Goal: Understand process/instructions: Learn about a topic

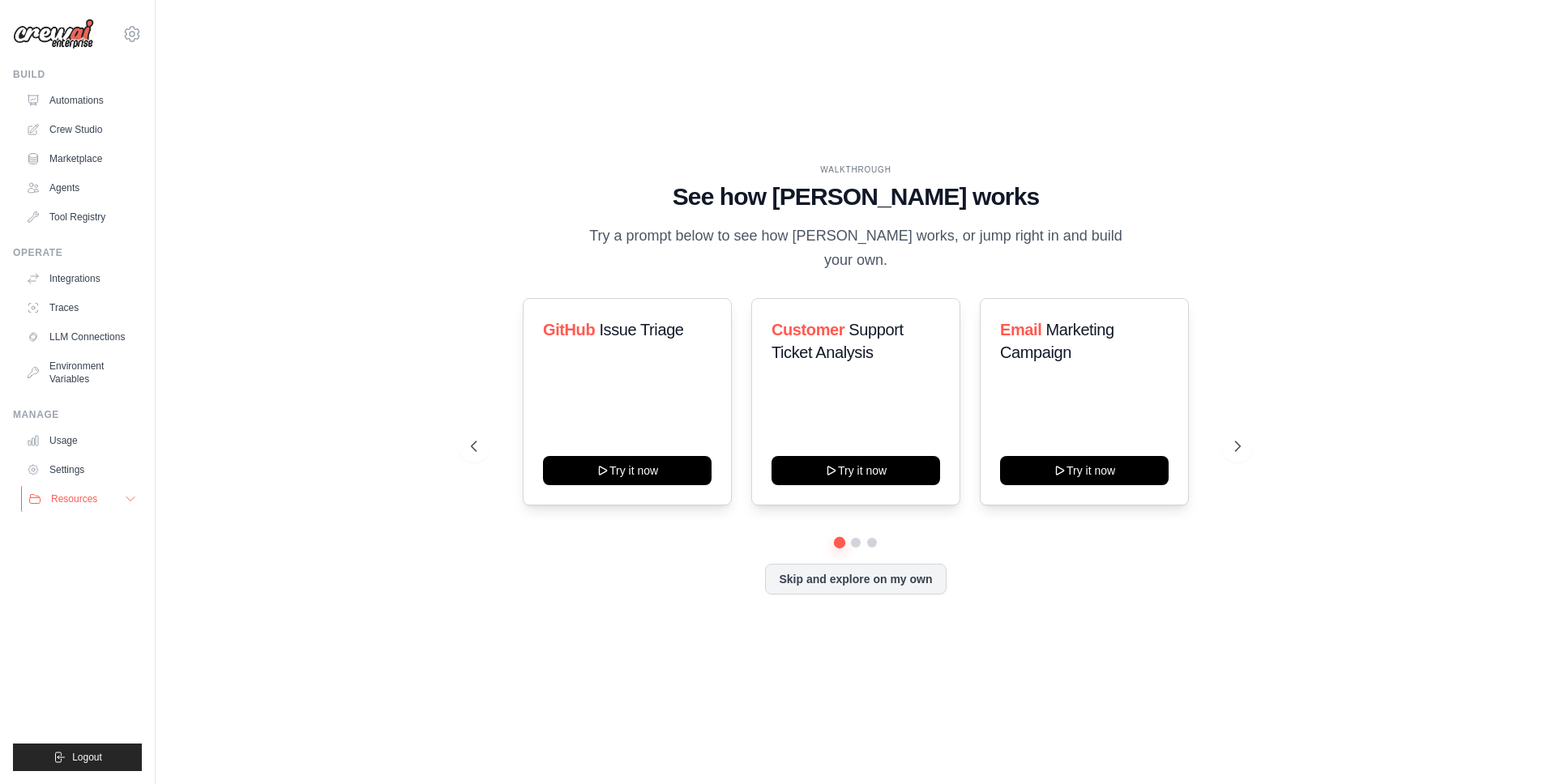
click at [140, 499] on button "Resources" at bounding box center [82, 499] width 122 height 26
click at [136, 500] on icon at bounding box center [130, 499] width 13 height 13
click at [133, 499] on icon at bounding box center [130, 499] width 13 height 13
click at [132, 499] on icon at bounding box center [130, 499] width 13 height 13
click at [132, 499] on icon at bounding box center [130, 500] width 8 height 4
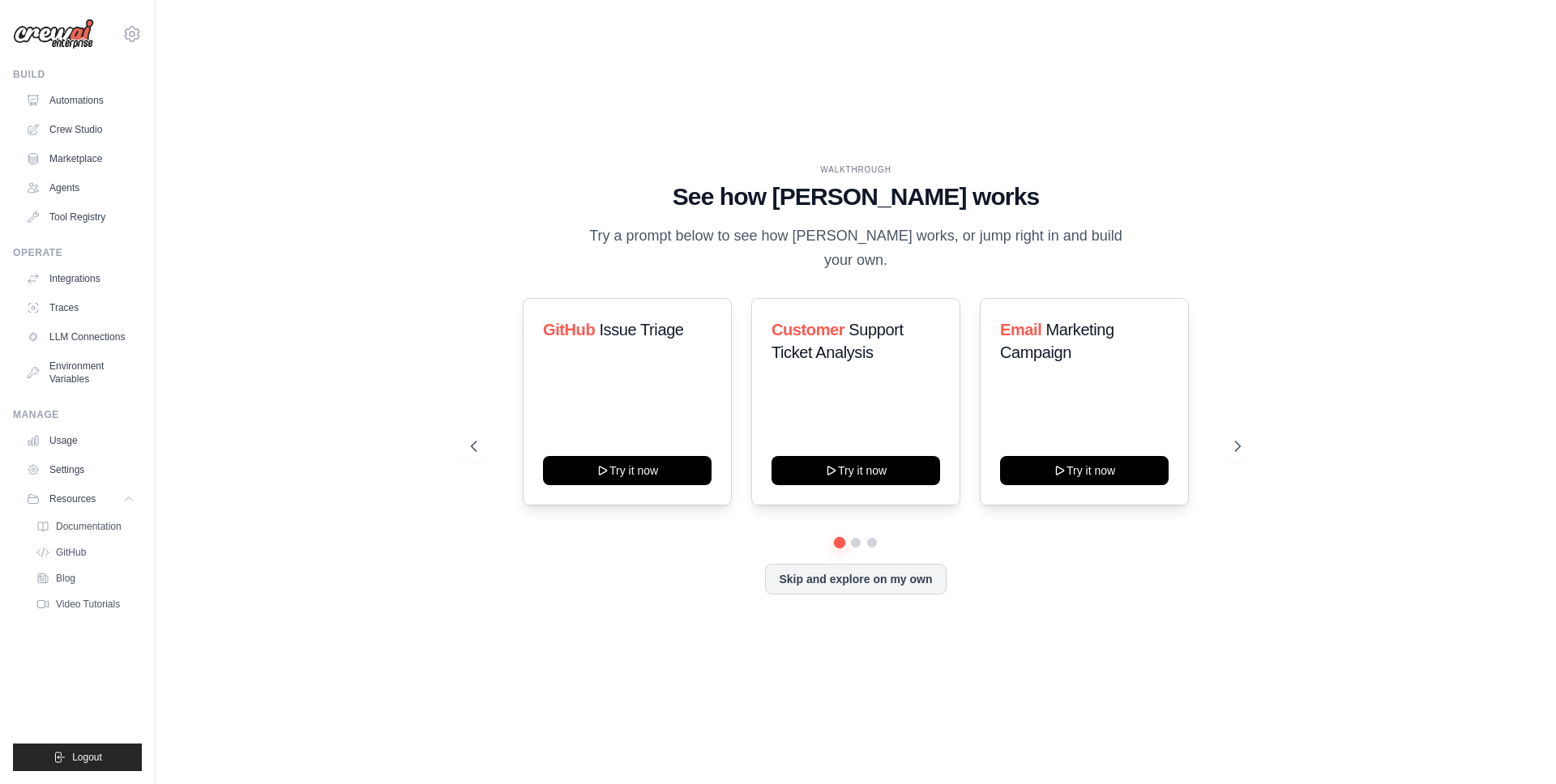
click at [1234, 627] on div "WALKTHROUGH See how CrewAI works Try a prompt below to see how CrewAI works, or…" at bounding box center [855, 392] width 1348 height 752
click at [133, 31] on icon at bounding box center [132, 33] width 5 height 5
click at [246, 176] on div "WALKTHROUGH See how CrewAI works Try a prompt below to see how CrewAI works, or…" at bounding box center [855, 392] width 1348 height 752
click at [85, 96] on link "Automations" at bounding box center [82, 100] width 122 height 26
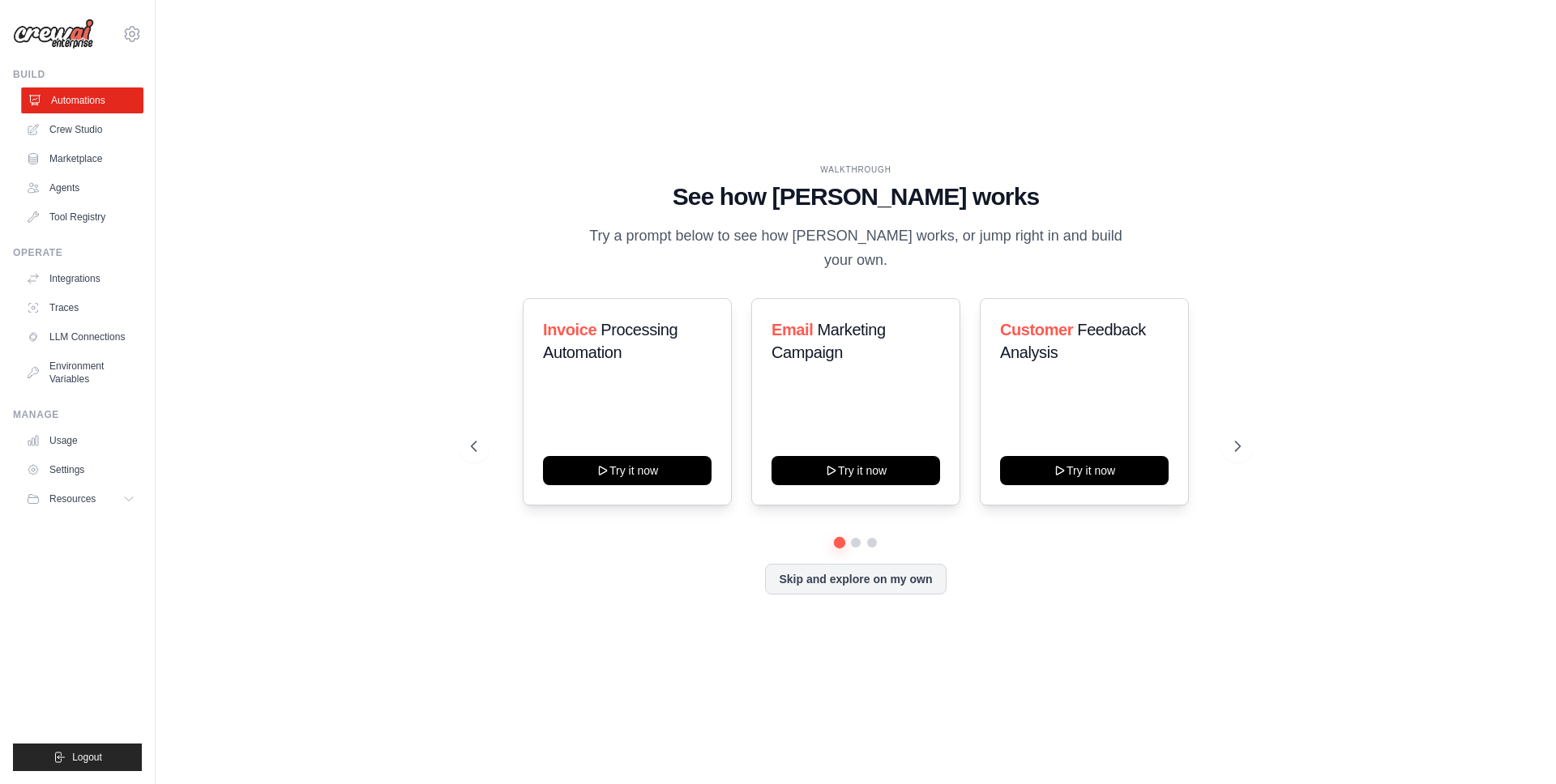
click at [59, 93] on link "Automations" at bounding box center [82, 100] width 122 height 26
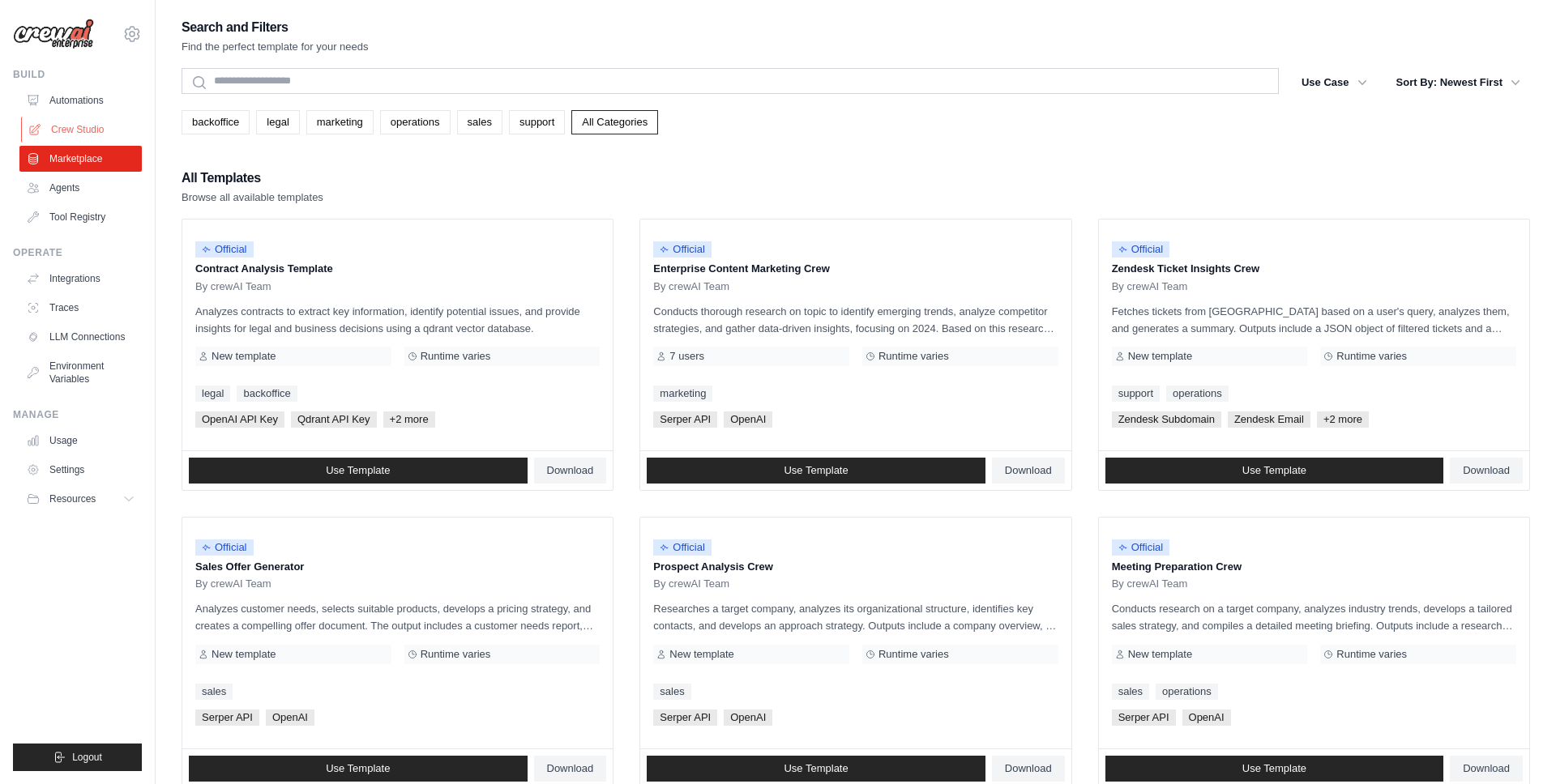
click at [86, 132] on link "Crew Studio" at bounding box center [82, 130] width 122 height 26
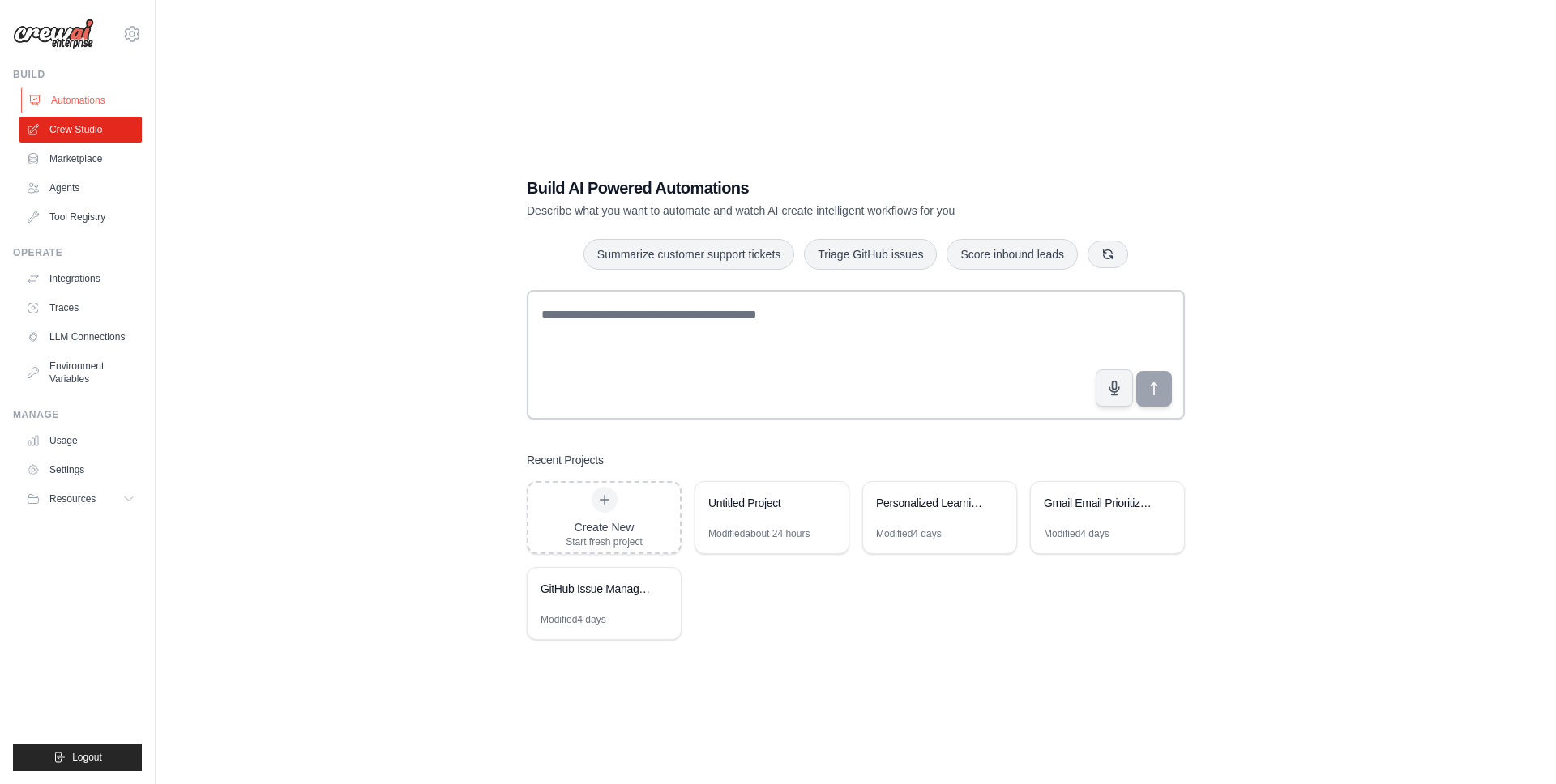
drag, startPoint x: 0, startPoint y: 0, endPoint x: 84, endPoint y: 106, distance: 135.2
click at [84, 106] on link "Automations" at bounding box center [82, 100] width 122 height 26
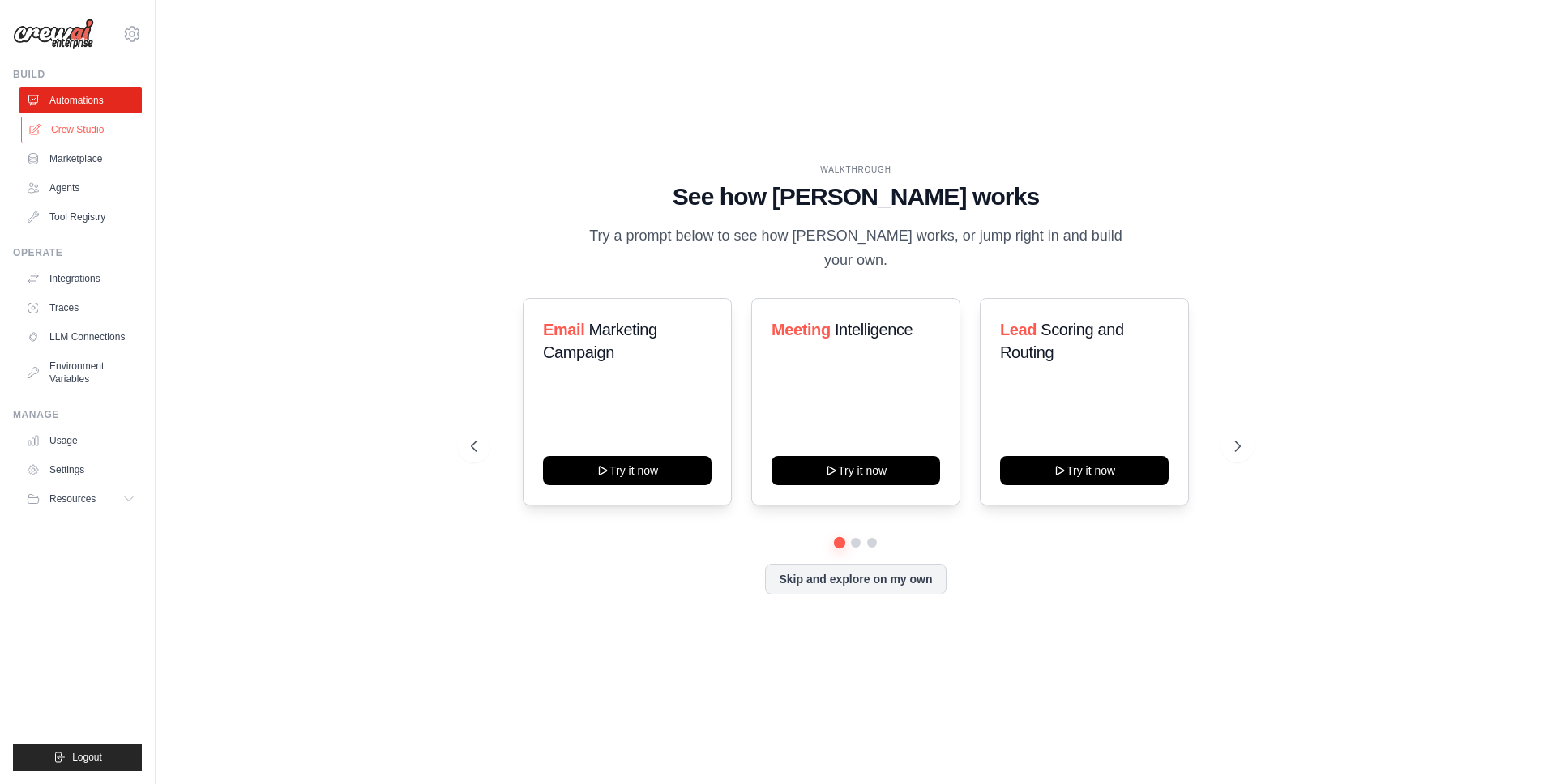
click at [86, 125] on link "Crew Studio" at bounding box center [82, 130] width 122 height 26
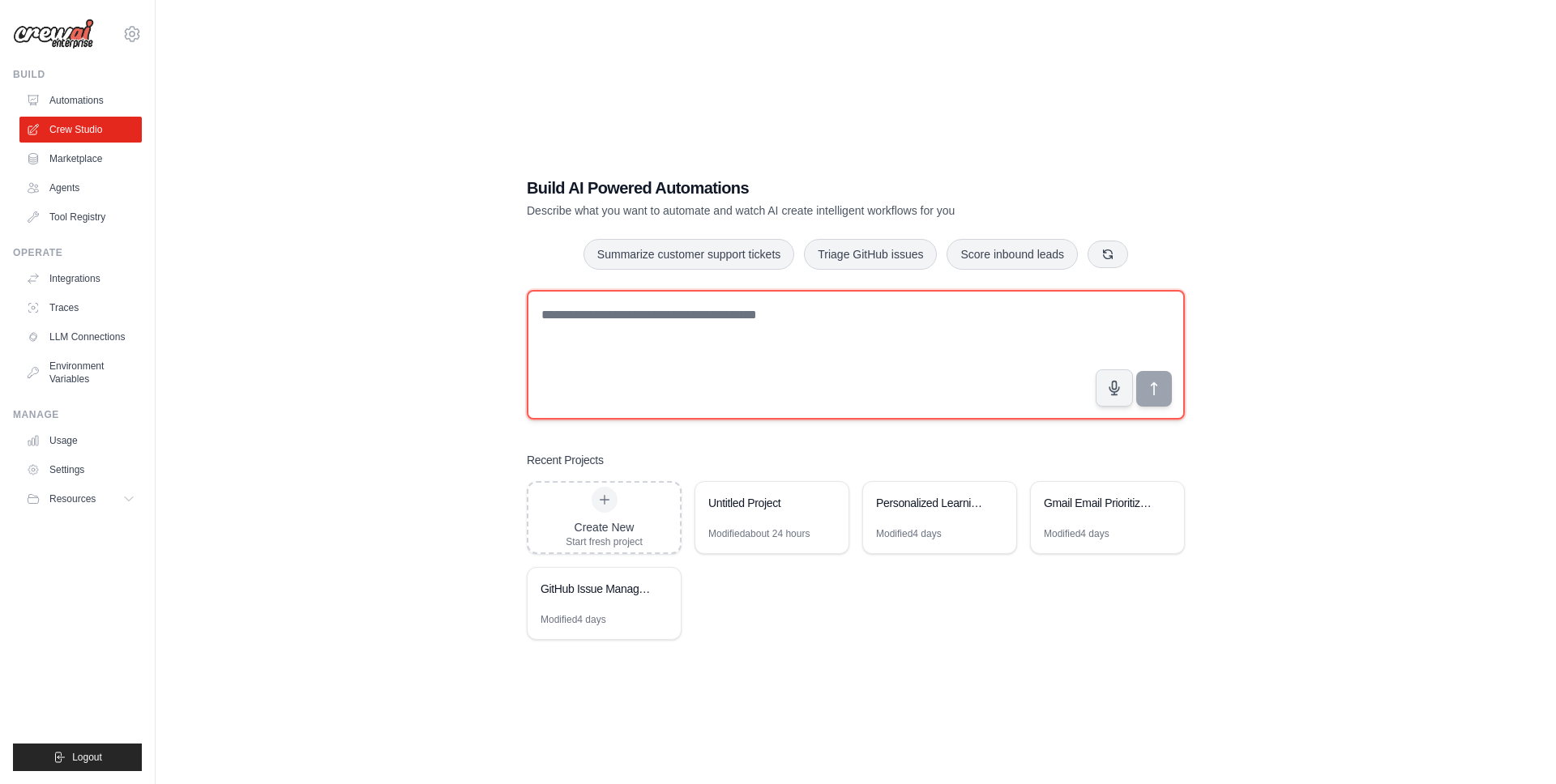
click at [567, 319] on textarea at bounding box center [855, 355] width 658 height 130
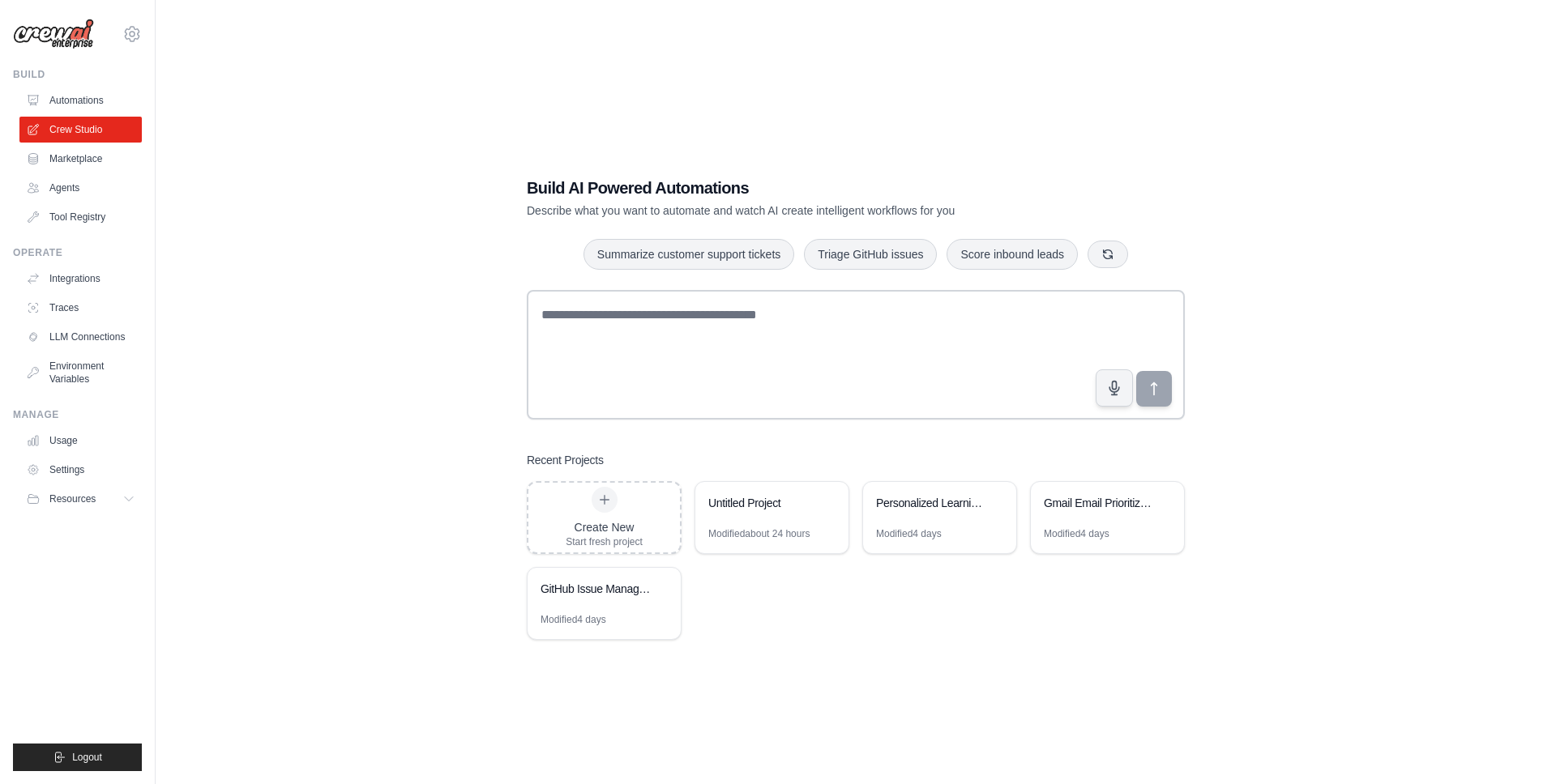
drag, startPoint x: 433, startPoint y: 352, endPoint x: 457, endPoint y: 360, distance: 25.3
click at [440, 355] on div "Build AI Powered Automations Describe what you want to automate and watch AI cr…" at bounding box center [855, 407] width 1348 height 784
click at [499, 274] on div "Build AI Powered Automations Describe what you want to automate and watch AI cr…" at bounding box center [855, 407] width 1348 height 784
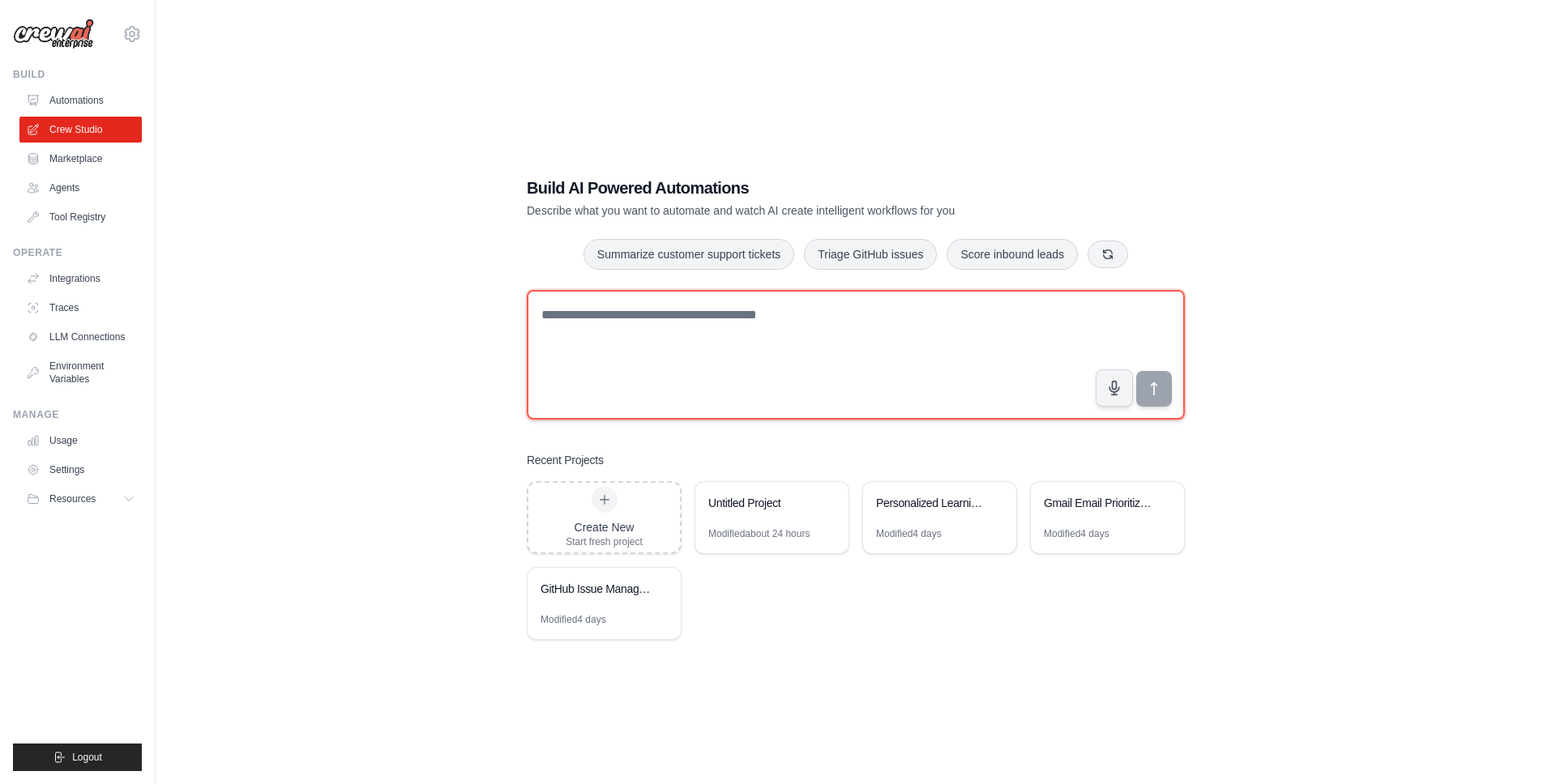
click at [618, 328] on textarea at bounding box center [855, 355] width 658 height 130
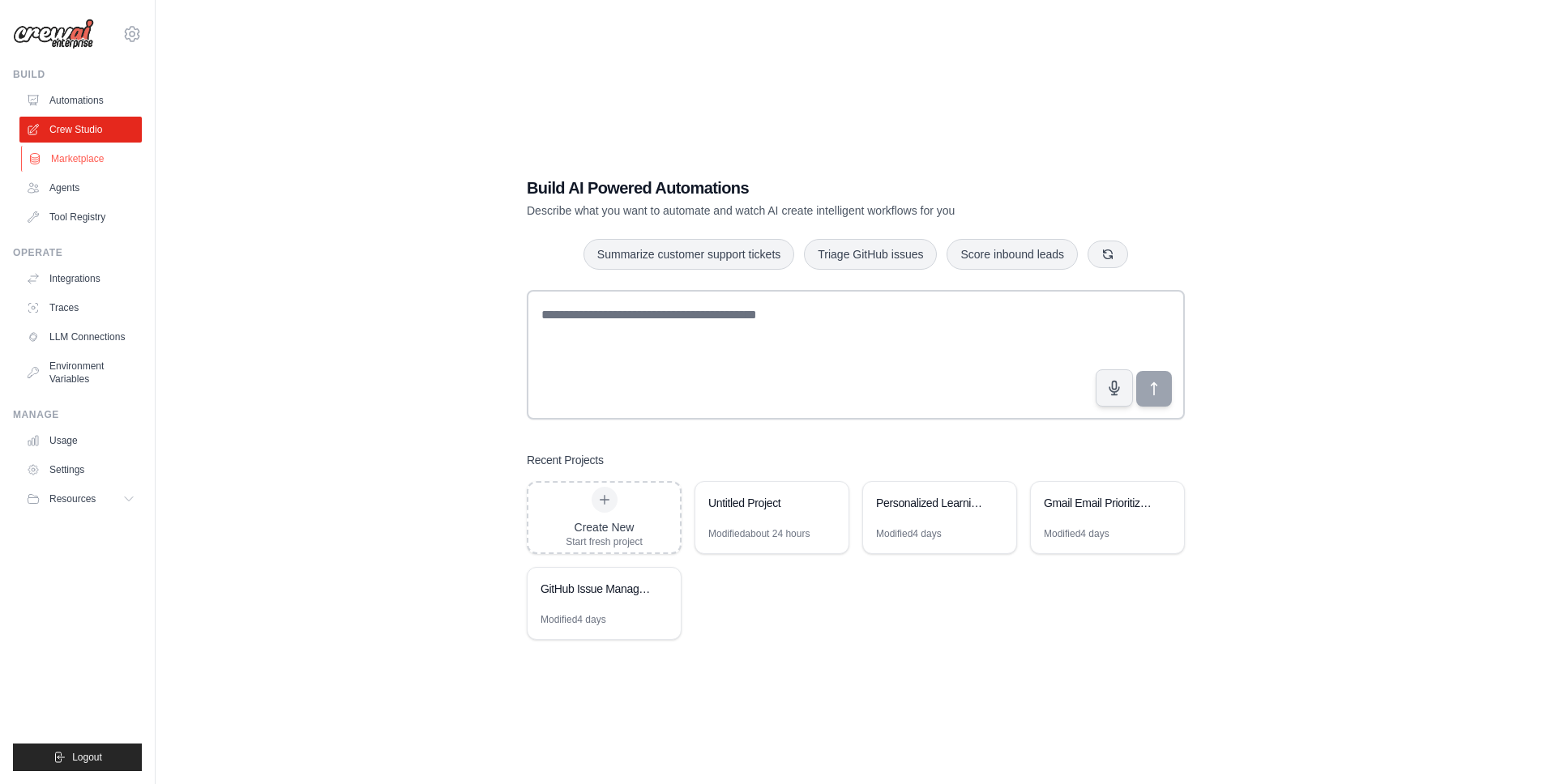
click at [105, 161] on link "Marketplace" at bounding box center [82, 158] width 122 height 26
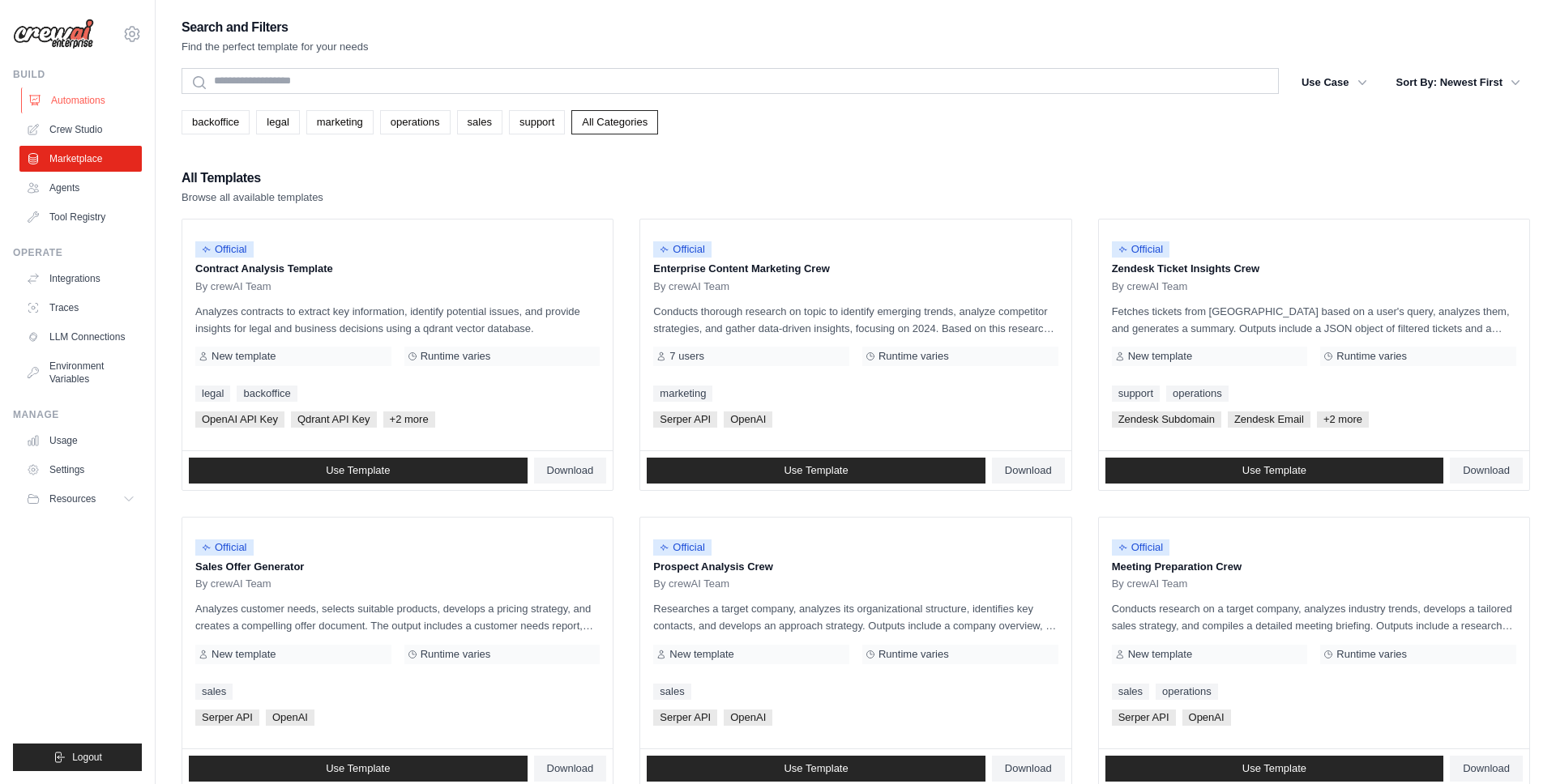
click at [86, 112] on link "Automations" at bounding box center [82, 100] width 122 height 26
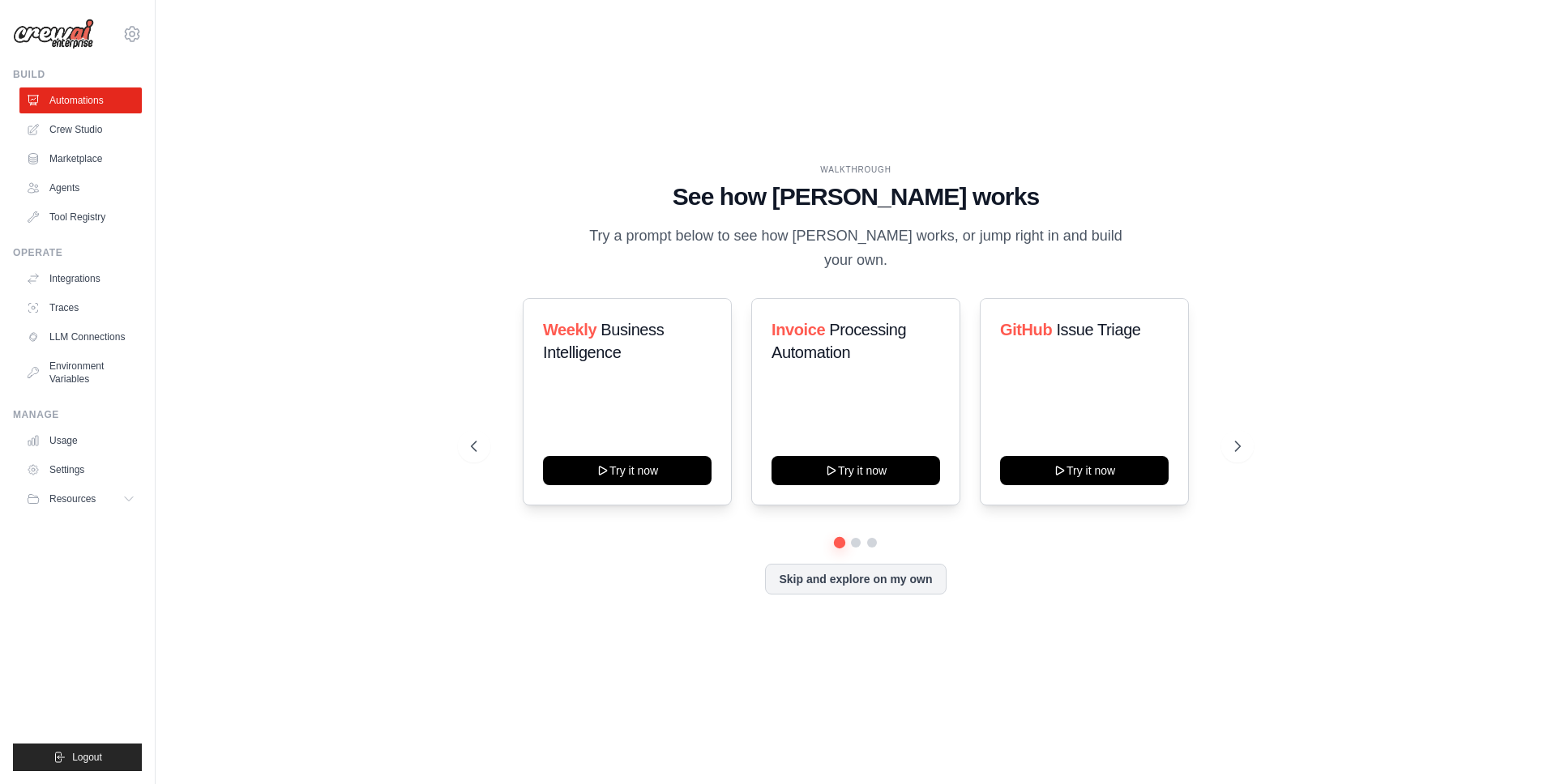
click at [37, 76] on div "Build" at bounding box center [77, 74] width 129 height 13
click at [133, 497] on icon at bounding box center [130, 499] width 13 height 13
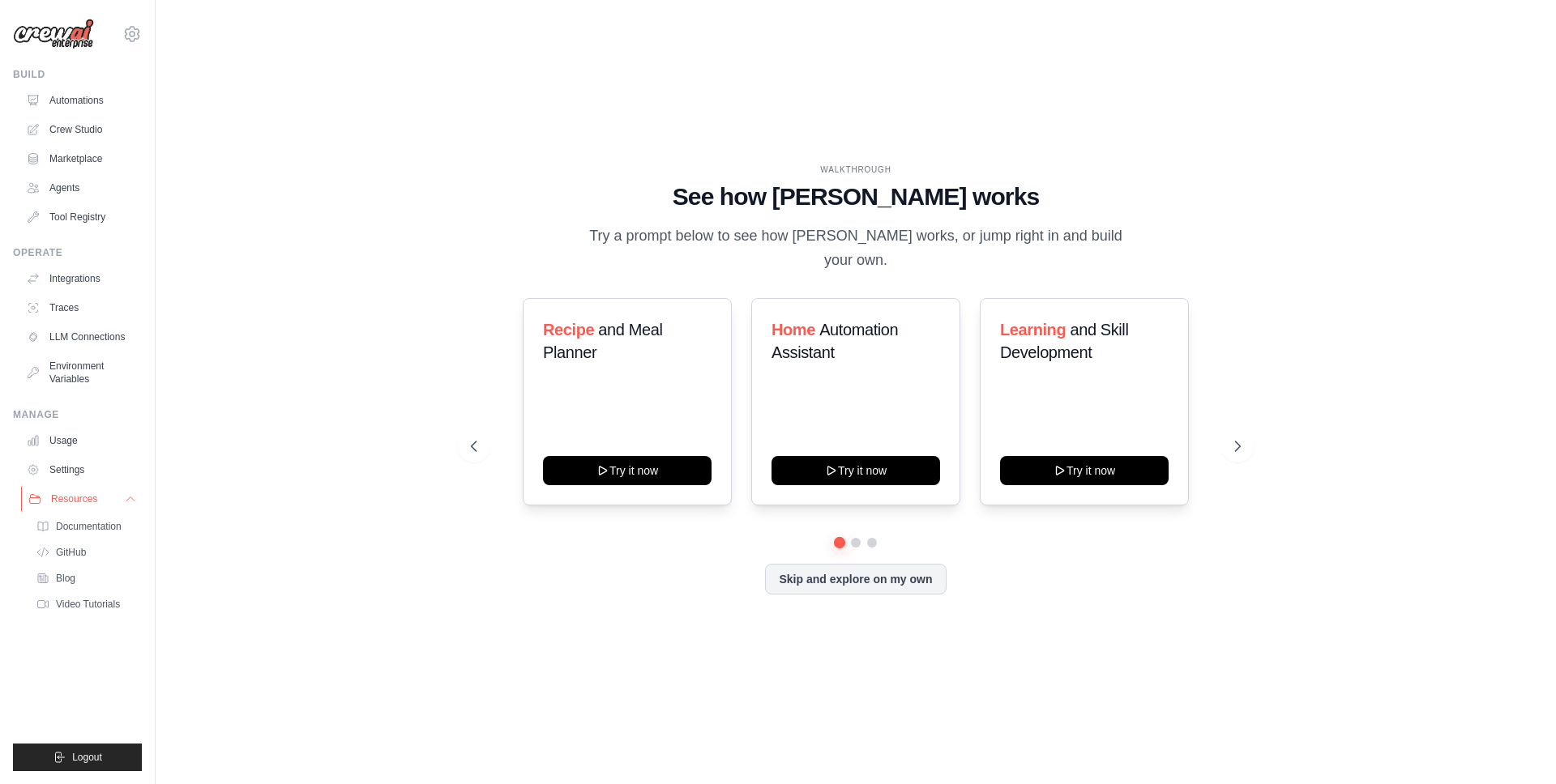
click at [133, 497] on icon at bounding box center [130, 499] width 13 height 13
click at [241, 496] on div "WALKTHROUGH See how [PERSON_NAME] works Try a prompt below to see how [PERSON_N…" at bounding box center [855, 392] width 1348 height 752
click at [323, 491] on div "WALKTHROUGH See how [PERSON_NAME] works Try a prompt below to see how [PERSON_N…" at bounding box center [855, 392] width 1348 height 752
click at [382, 199] on div "WALKTHROUGH See how [PERSON_NAME] works Try a prompt below to see how [PERSON_N…" at bounding box center [855, 392] width 1348 height 752
drag, startPoint x: 447, startPoint y: 207, endPoint x: 1215, endPoint y: 537, distance: 835.9
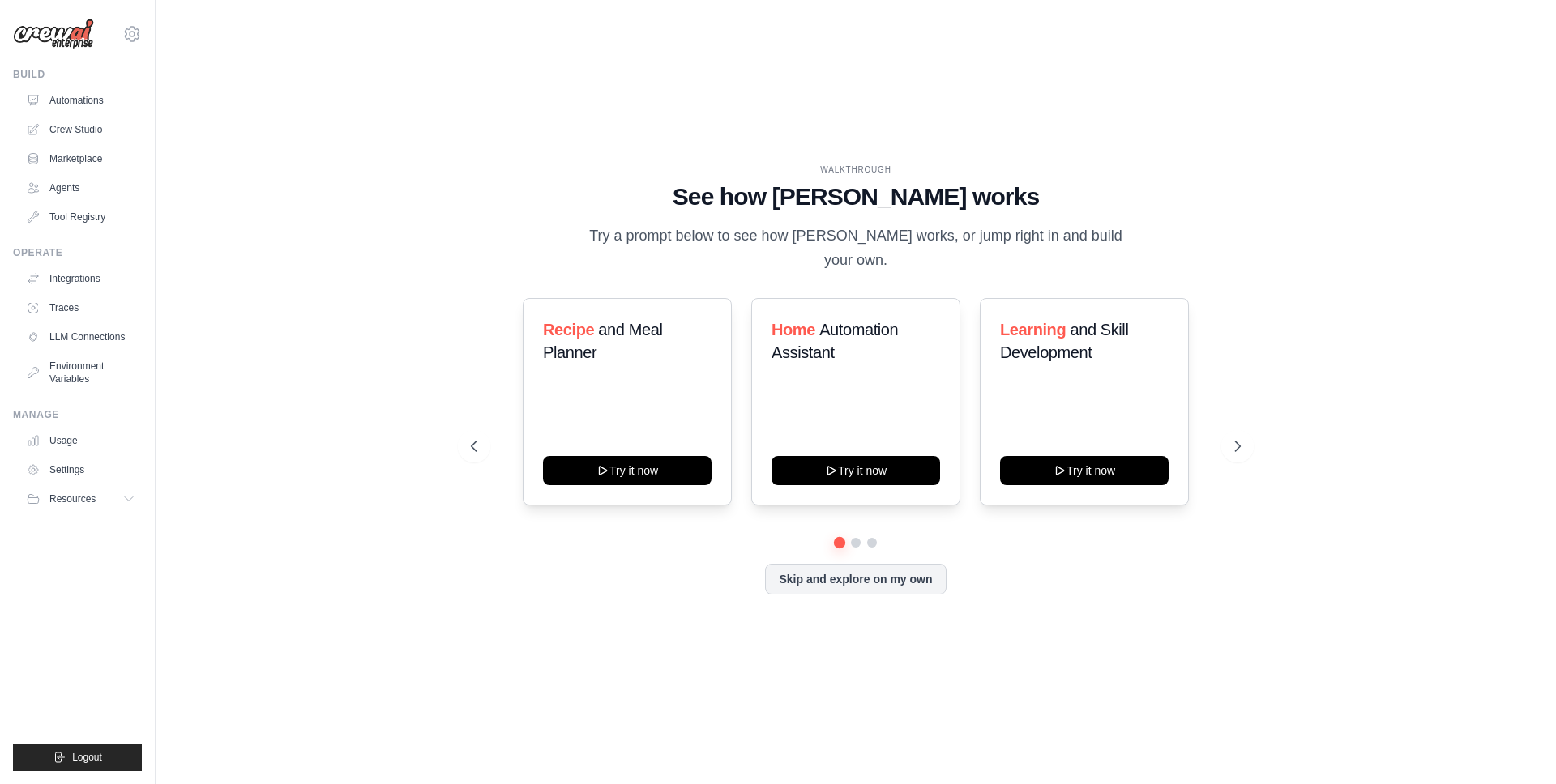
click at [1217, 519] on div "WALKTHROUGH See how [PERSON_NAME] works Try a prompt below to see how [PERSON_N…" at bounding box center [855, 392] width 1348 height 752
click at [1202, 583] on div "WALKTHROUGH See how [PERSON_NAME] works Try a prompt below to see how [PERSON_N…" at bounding box center [856, 392] width 809 height 456
drag, startPoint x: 1100, startPoint y: 641, endPoint x: 741, endPoint y: 259, distance: 524.2
click at [758, 264] on div "WALKTHROUGH See how [PERSON_NAME] works Try a prompt below to see how [PERSON_N…" at bounding box center [855, 392] width 1348 height 752
drag, startPoint x: 727, startPoint y: 223, endPoint x: 746, endPoint y: 217, distance: 19.9
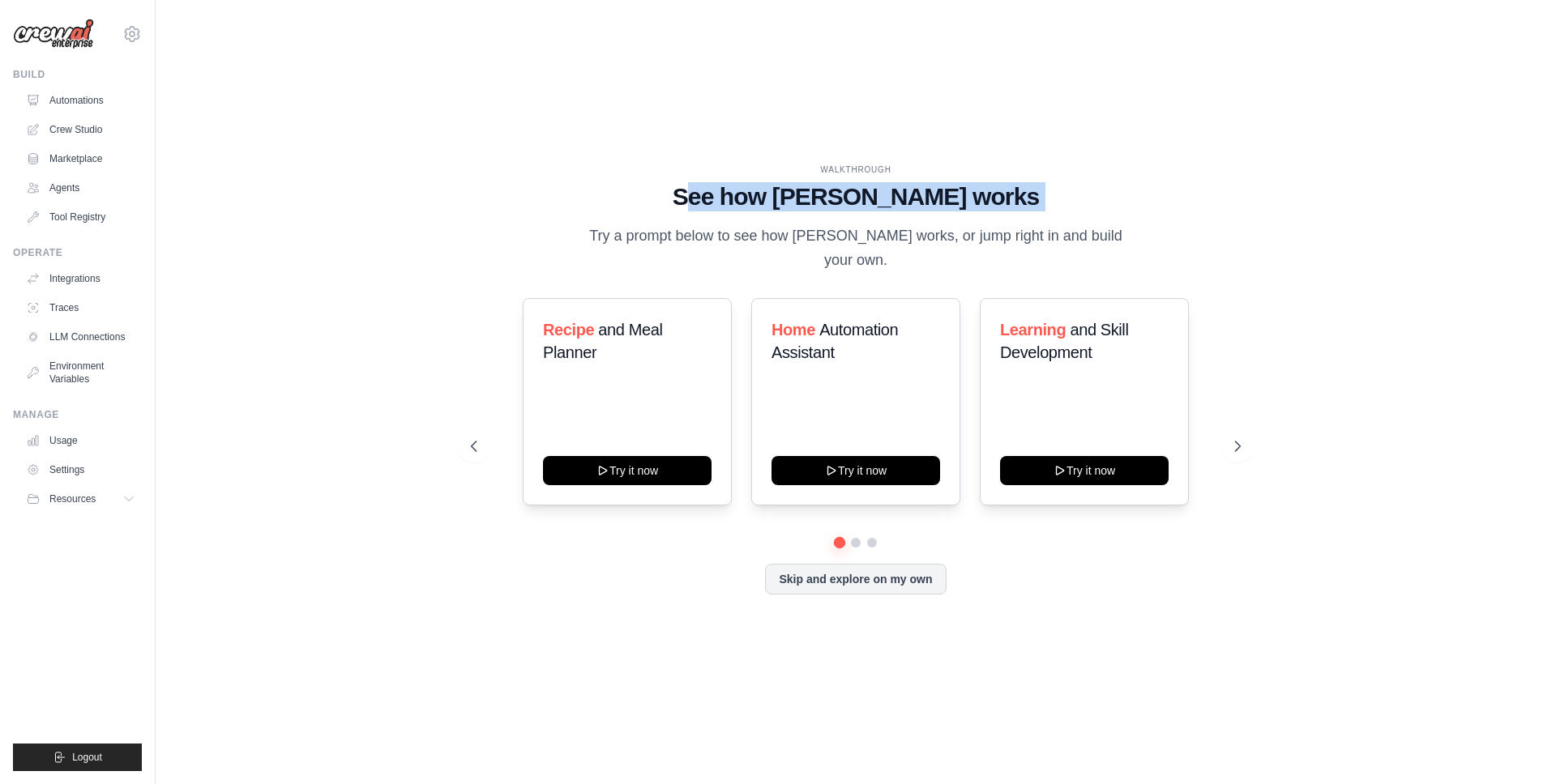
click at [746, 217] on div "WALKTHROUGH See how [PERSON_NAME] works Try a prompt below to see how [PERSON_N…" at bounding box center [855, 217] width 770 height 108
drag, startPoint x: 850, startPoint y: 288, endPoint x: 1078, endPoint y: 606, distance: 391.3
click at [1079, 578] on div "WALKTHROUGH See how [PERSON_NAME] works Try a prompt below to see how [PERSON_N…" at bounding box center [856, 392] width 809 height 456
click at [1075, 604] on div "WALKTHROUGH See how [PERSON_NAME] works Try a prompt below to see how [PERSON_N…" at bounding box center [856, 392] width 809 height 456
drag, startPoint x: 1067, startPoint y: 589, endPoint x: 655, endPoint y: 177, distance: 582.7
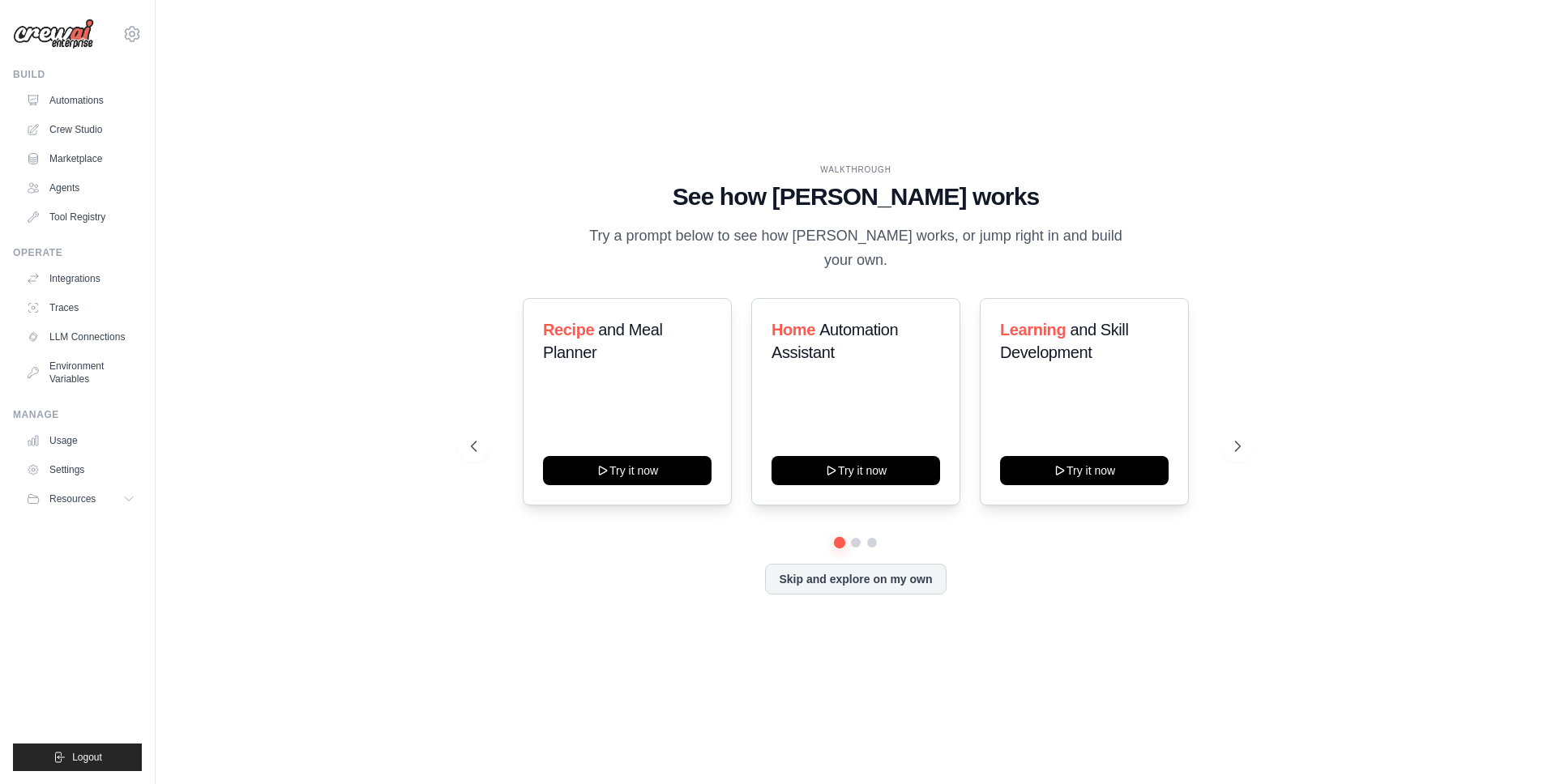
click at [656, 177] on div "WALKTHROUGH See how [PERSON_NAME] works Try a prompt below to see how [PERSON_N…" at bounding box center [856, 392] width 809 height 456
click at [655, 176] on div "WALKTHROUGH" at bounding box center [855, 169] width 770 height 12
